Goal: Task Accomplishment & Management: Complete application form

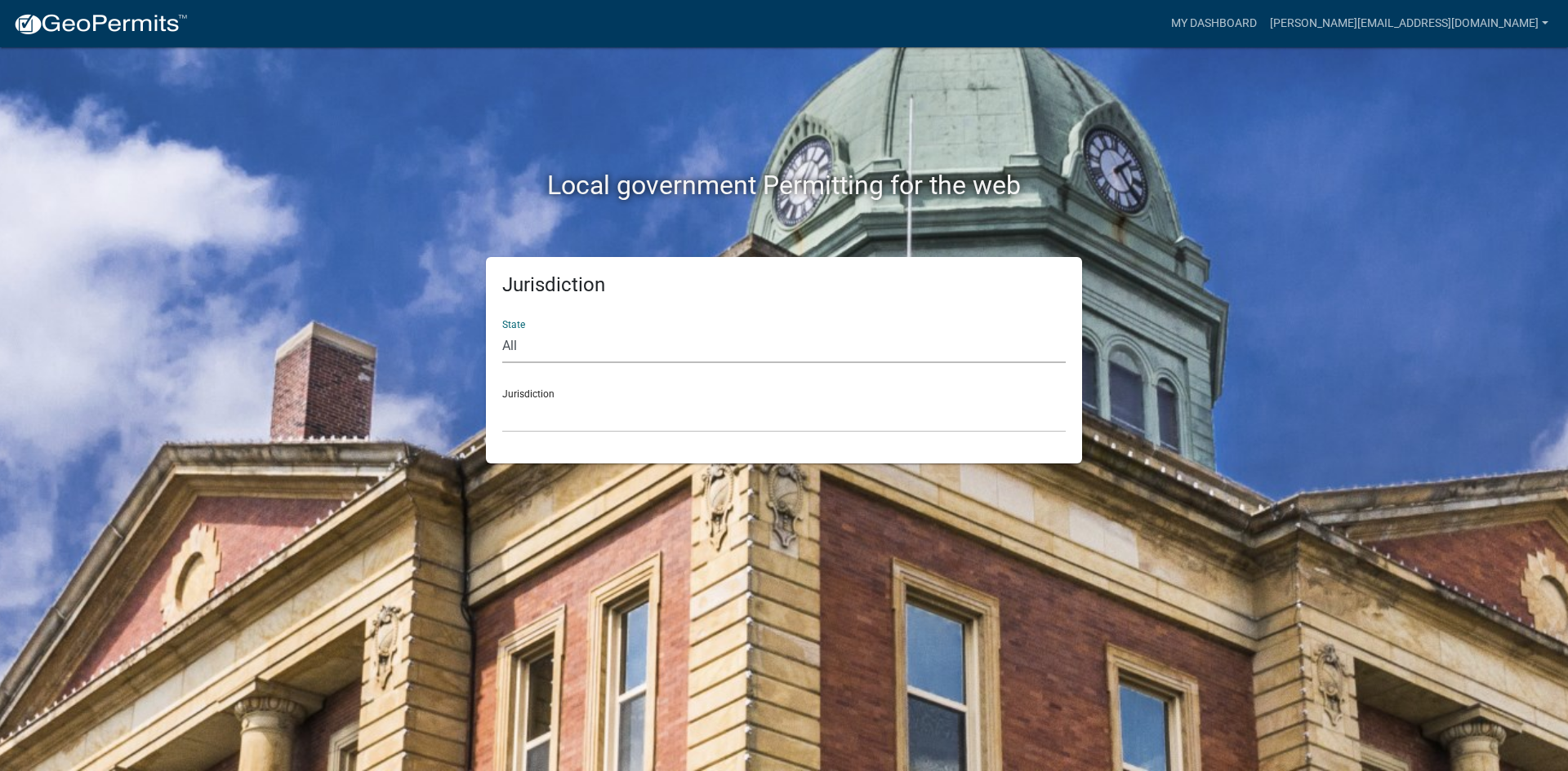
click at [588, 349] on select "All [US_STATE] [US_STATE] [US_STATE] [US_STATE] [US_STATE] [US_STATE] [US_STATE…" at bounding box center [784, 347] width 563 height 33
select select "[US_STATE]"
click at [502, 330] on select "All [US_STATE] [US_STATE] [US_STATE] [US_STATE] [US_STATE] [US_STATE] [US_STATE…" at bounding box center [784, 347] width 563 height 33
click at [585, 417] on select "City of [GEOGRAPHIC_DATA], [US_STATE] City of [GEOGRAPHIC_DATA], [US_STATE] Cit…" at bounding box center [784, 416] width 563 height 33
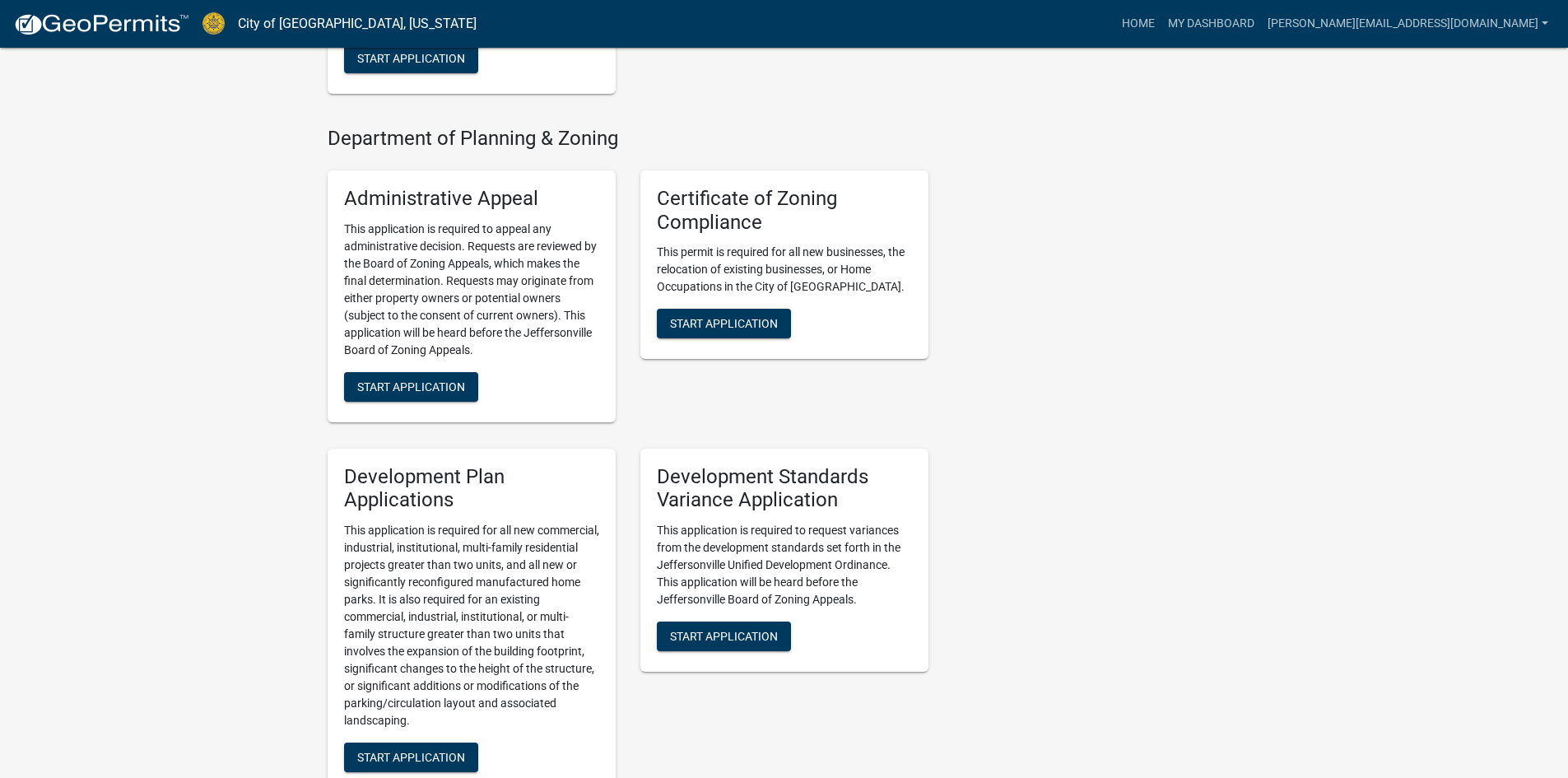
scroll to position [1647, 0]
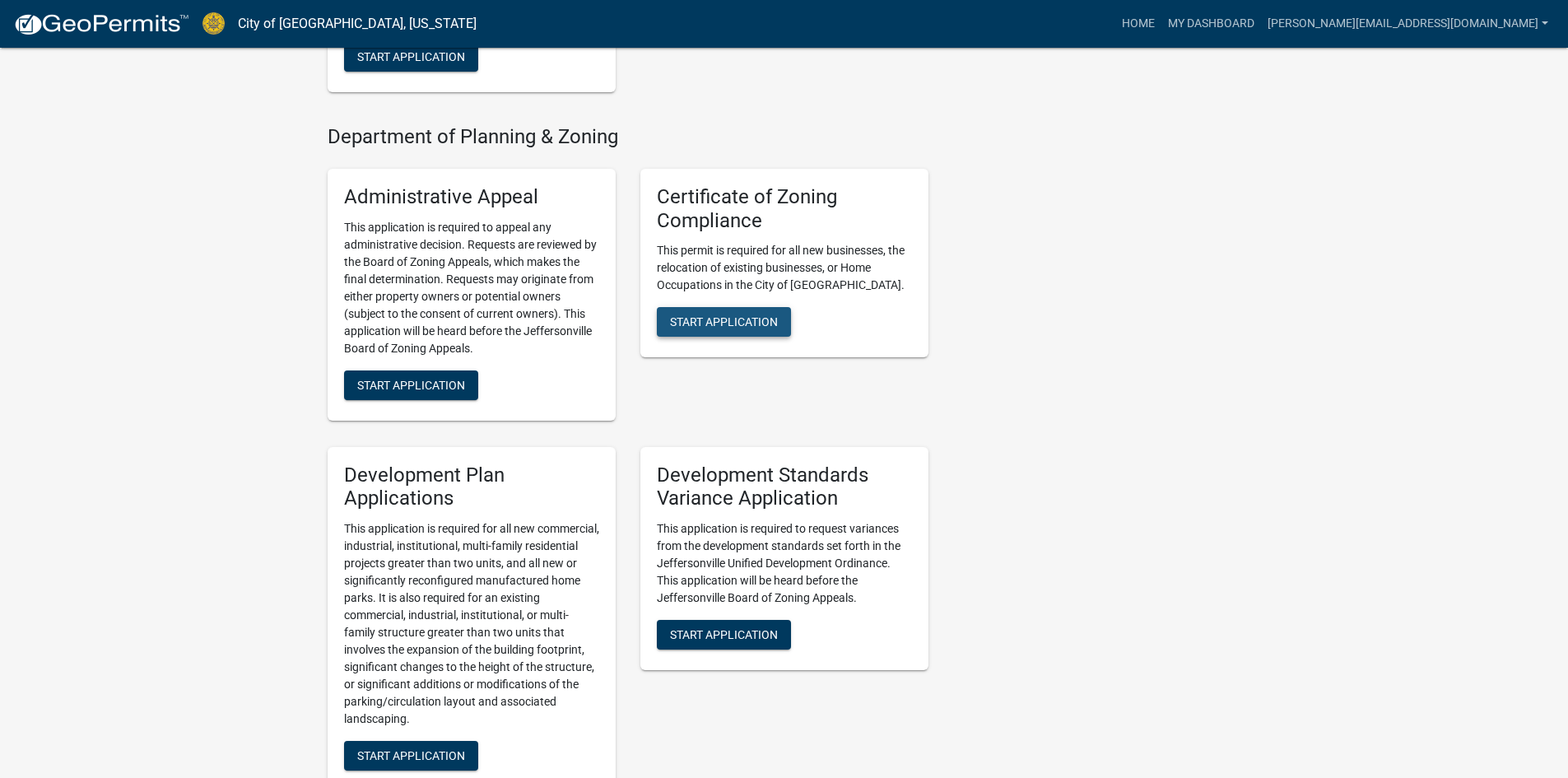
click at [730, 315] on span "Start Application" at bounding box center [724, 322] width 108 height 13
